Goal: Task Accomplishment & Management: Manage account settings

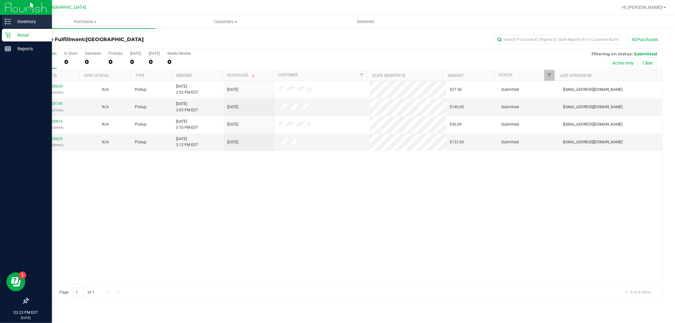
click at [31, 20] on p "Inventory" at bounding box center [30, 22] width 38 height 8
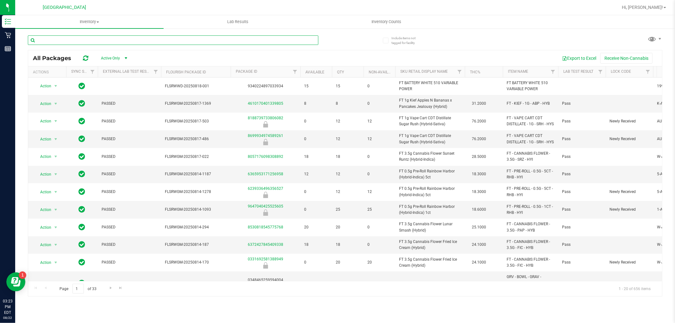
drag, startPoint x: 118, startPoint y: 42, endPoint x: 112, endPoint y: 51, distance: 11.4
click at [112, 51] on div "All Packages Active Only Active Only Lab Samples Locked All External Internal E…" at bounding box center [345, 162] width 635 height 267
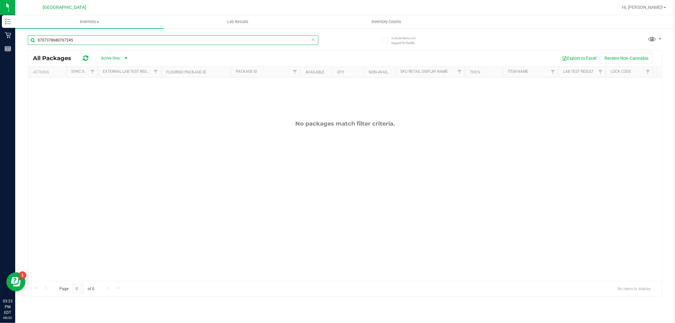
type input "0707378680767245"
click at [314, 40] on icon at bounding box center [313, 39] width 4 height 8
click at [307, 39] on input "text" at bounding box center [173, 39] width 291 height 9
type input "1101132147502117"
click at [313, 39] on icon at bounding box center [313, 39] width 4 height 8
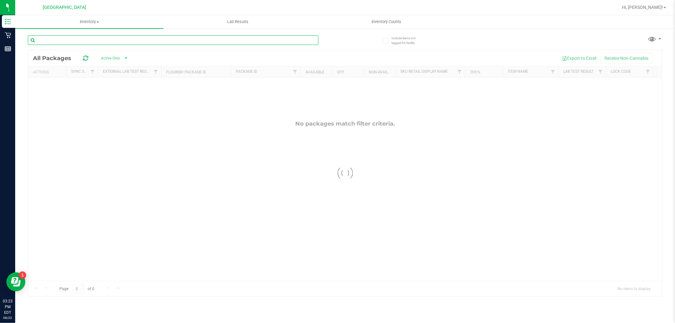
click at [287, 40] on input "text" at bounding box center [173, 39] width 291 height 9
type input "1279544498856639"
click at [313, 37] on icon at bounding box center [313, 39] width 4 height 8
click at [304, 40] on input "text" at bounding box center [173, 39] width 291 height 9
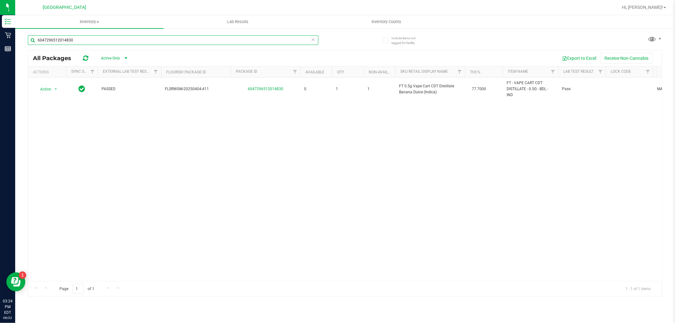
type input "6047296512014830"
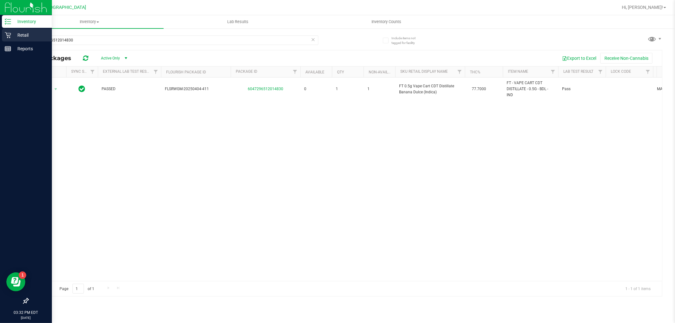
click at [19, 34] on p "Retail" at bounding box center [30, 35] width 38 height 8
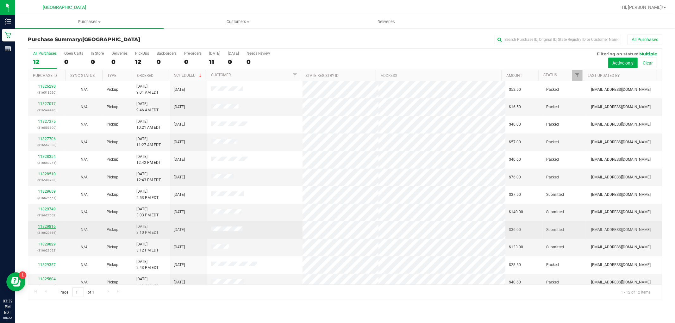
click at [47, 225] on link "11829816" at bounding box center [47, 226] width 18 height 4
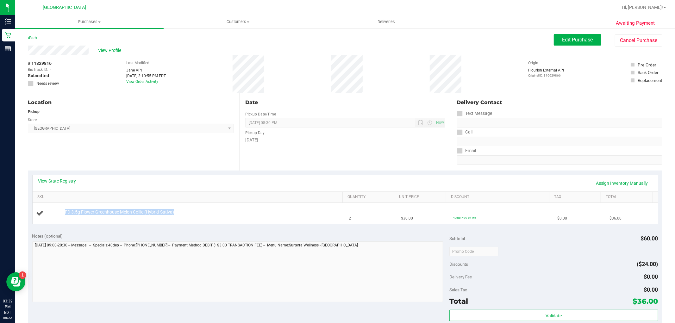
drag, startPoint x: 189, startPoint y: 213, endPoint x: 48, endPoint y: 211, distance: 140.6
copy div "FD 3.5g Flower Greenhouse Melon Collie (Hybrid-Sativa)"
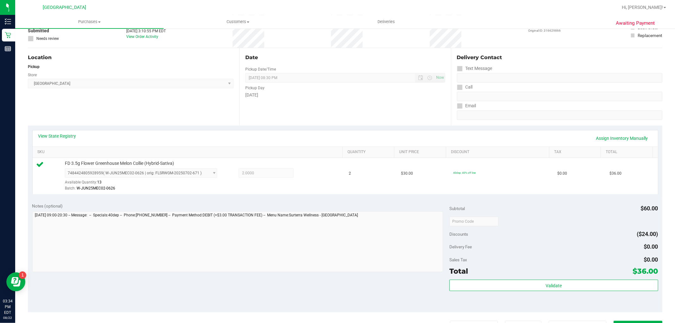
scroll to position [176, 0]
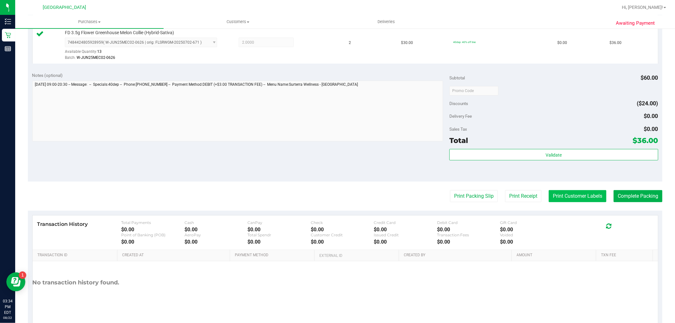
click at [570, 192] on button "Print Customer Labels" at bounding box center [578, 196] width 58 height 12
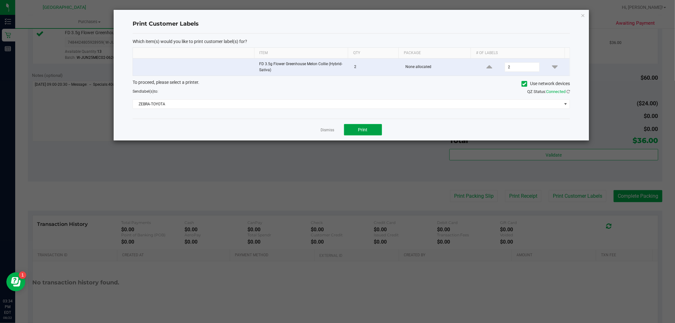
click at [352, 130] on button "Print" at bounding box center [363, 129] width 38 height 11
click at [328, 130] on link "Dismiss" at bounding box center [328, 130] width 14 height 5
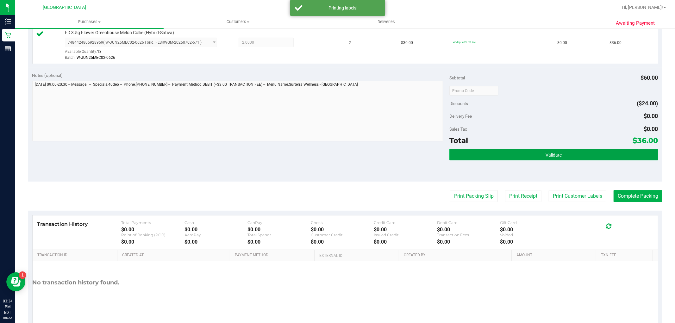
click at [590, 153] on button "Validate" at bounding box center [554, 154] width 209 height 11
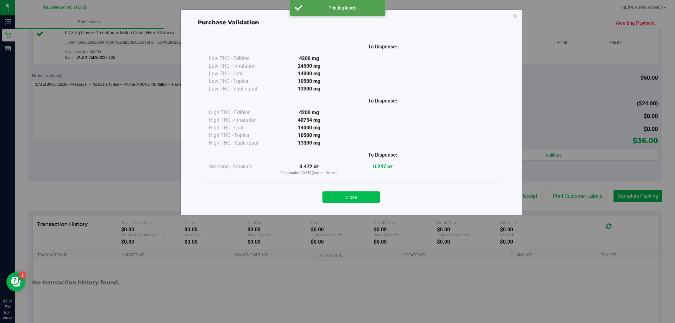
click at [377, 195] on button "Close" at bounding box center [352, 197] width 58 height 11
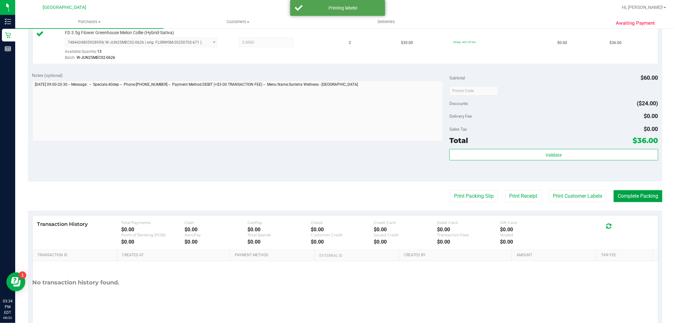
drag, startPoint x: 623, startPoint y: 193, endPoint x: 620, endPoint y: 191, distance: 4.1
click at [624, 193] on button "Complete Packing" at bounding box center [638, 196] width 49 height 12
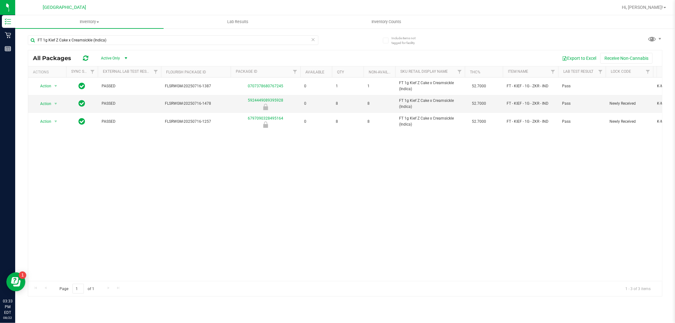
drag, startPoint x: 109, startPoint y: 41, endPoint x: 16, endPoint y: 38, distance: 92.8
click at [16, 38] on div "Include items not tagged for facility FT 1g Kief Z Cake x Creamsickle (Indica) …" at bounding box center [345, 124] width 660 height 193
click at [170, 40] on input "FT 1g Kief Z Cake x Creamsickle (Indica)" at bounding box center [173, 39] width 291 height 9
drag, startPoint x: 110, startPoint y: 45, endPoint x: 26, endPoint y: 41, distance: 84.0
click at [26, 41] on div "Include items not tagged for facility FT 1g Kief Z Cake x Creamsickle (Indica) …" at bounding box center [345, 124] width 660 height 193
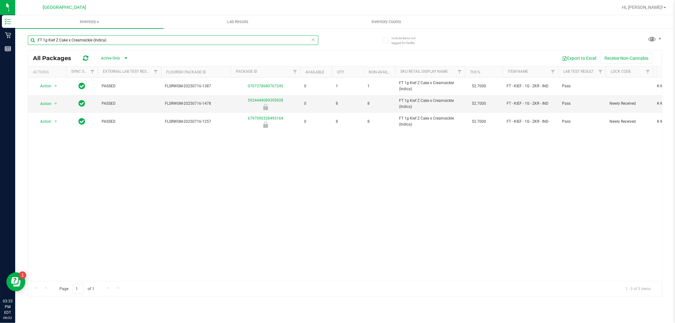
paste input "FD 3.5g Flower Greenhouse Melon Collie (Hybrid-Sativ"
type input "FD 3.5g Flower Greenhouse Melon Collie (Hybrid-Sativa)"
